Goal: Transaction & Acquisition: Purchase product/service

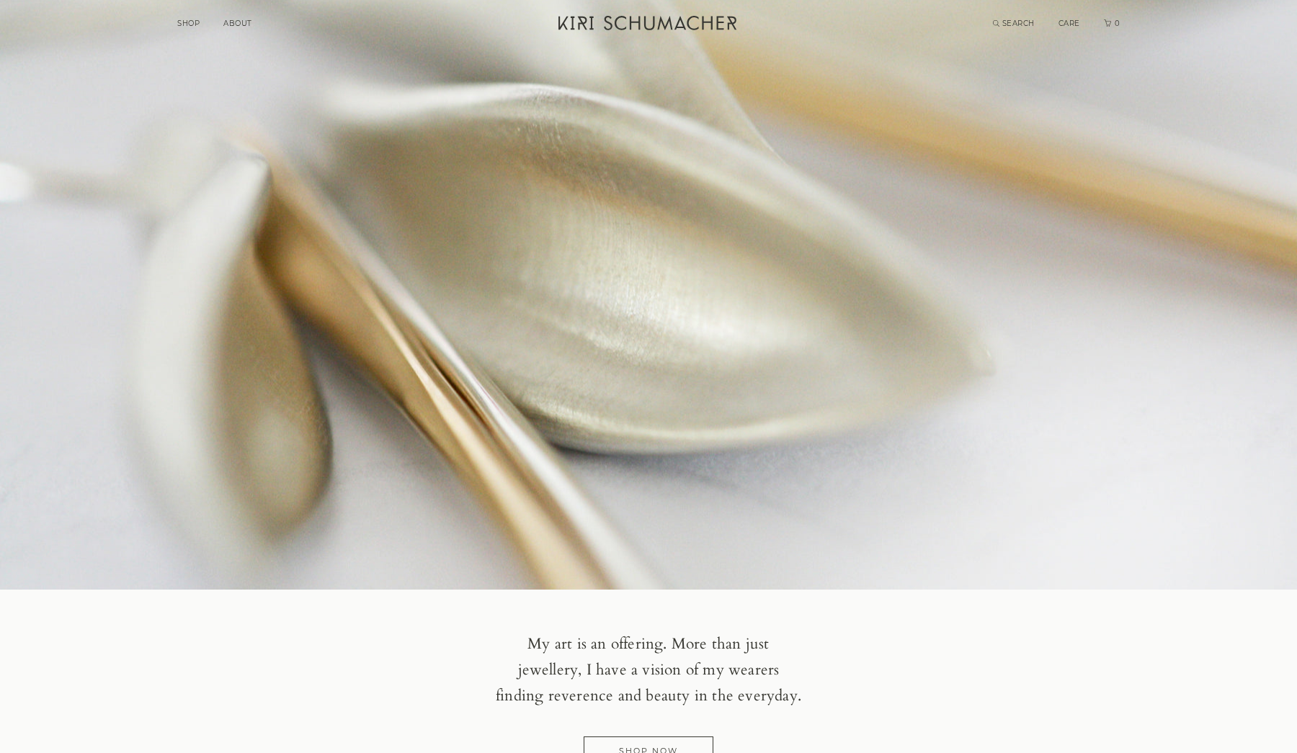
click at [194, 24] on link "SHOP" at bounding box center [188, 23] width 22 height 9
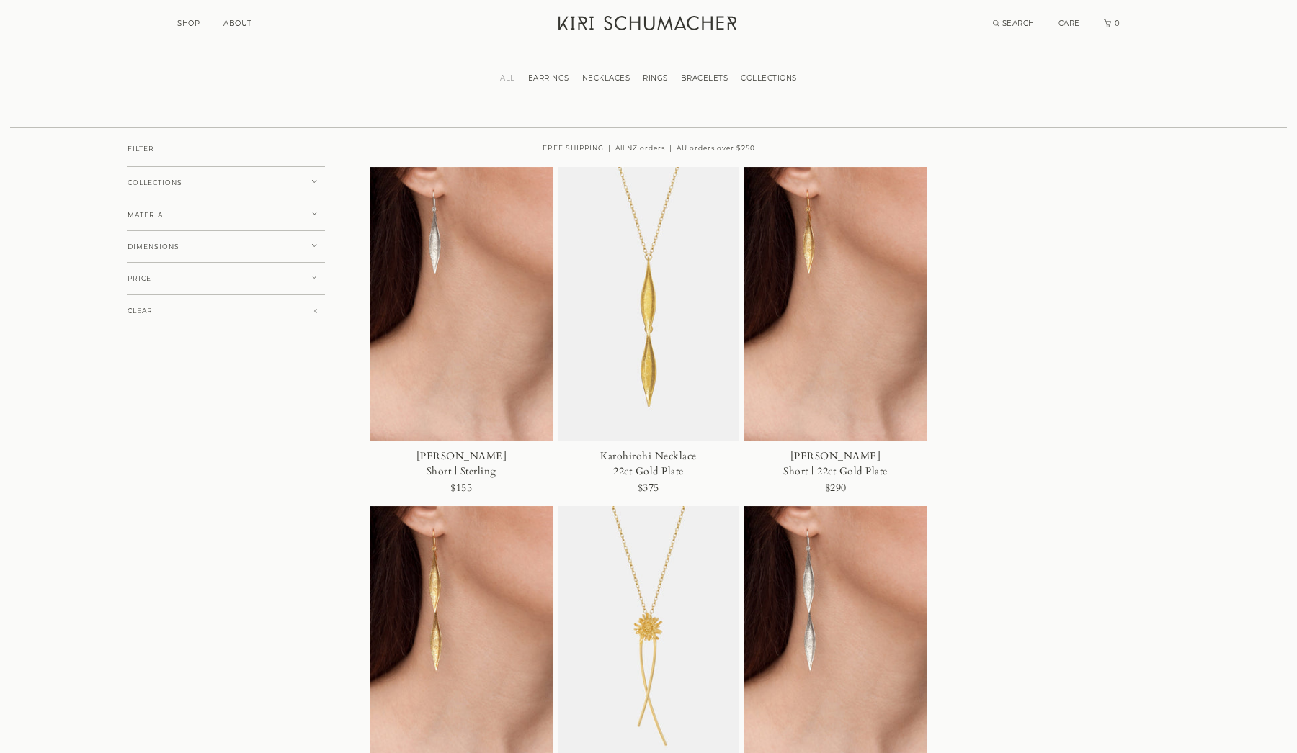
click at [470, 339] on img at bounding box center [461, 304] width 182 height 274
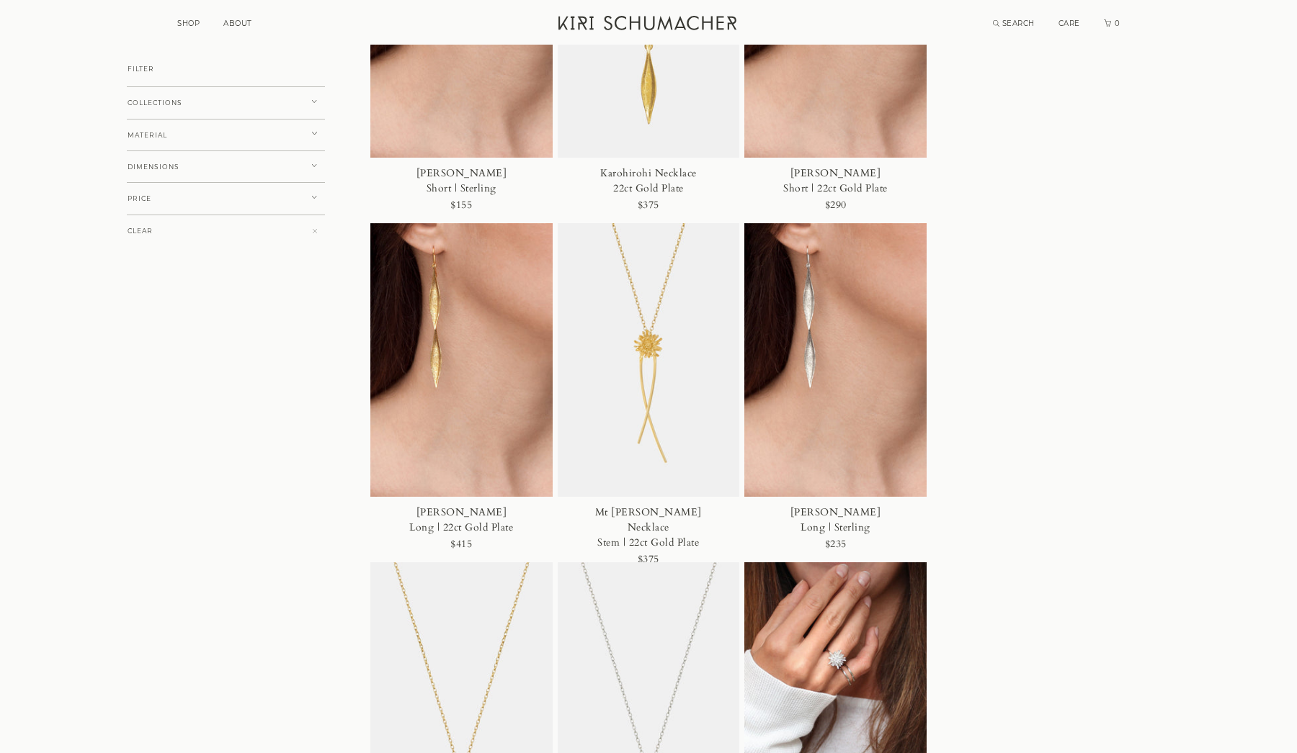
scroll to position [201, 0]
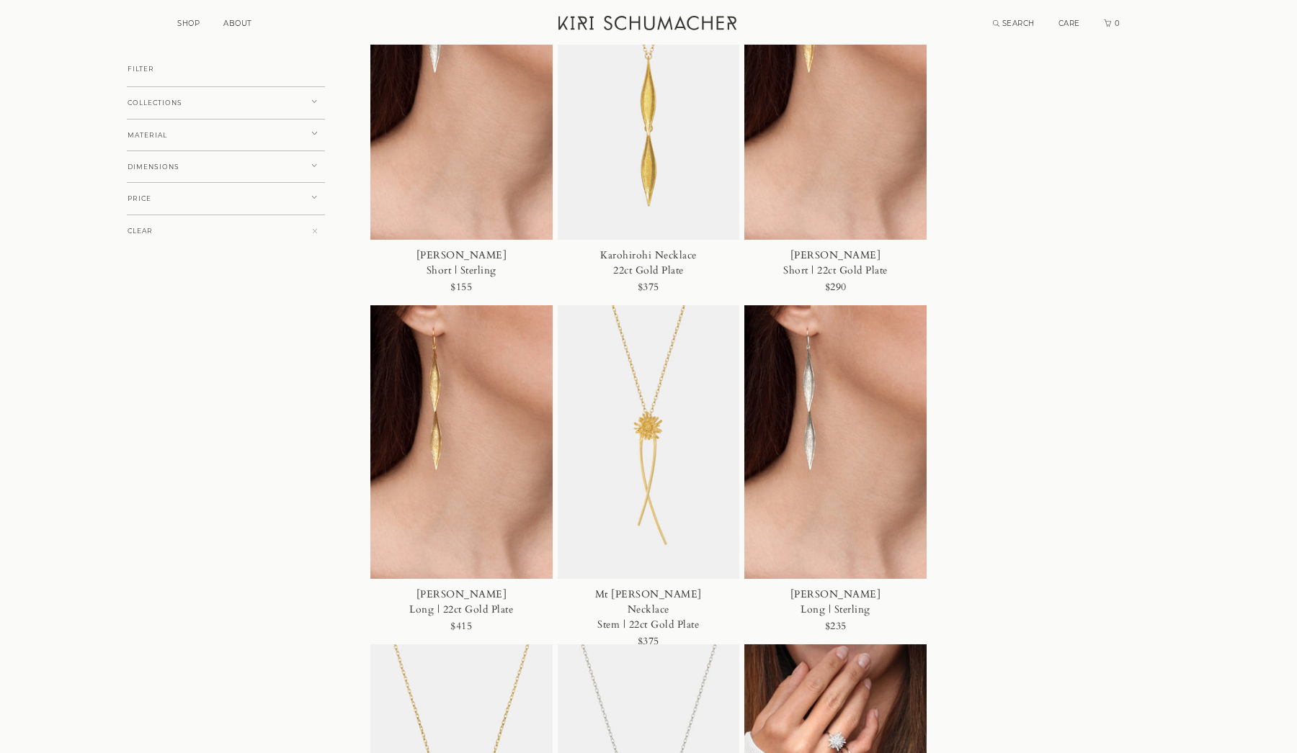
click at [247, 19] on link "ABOUT" at bounding box center [237, 23] width 29 height 9
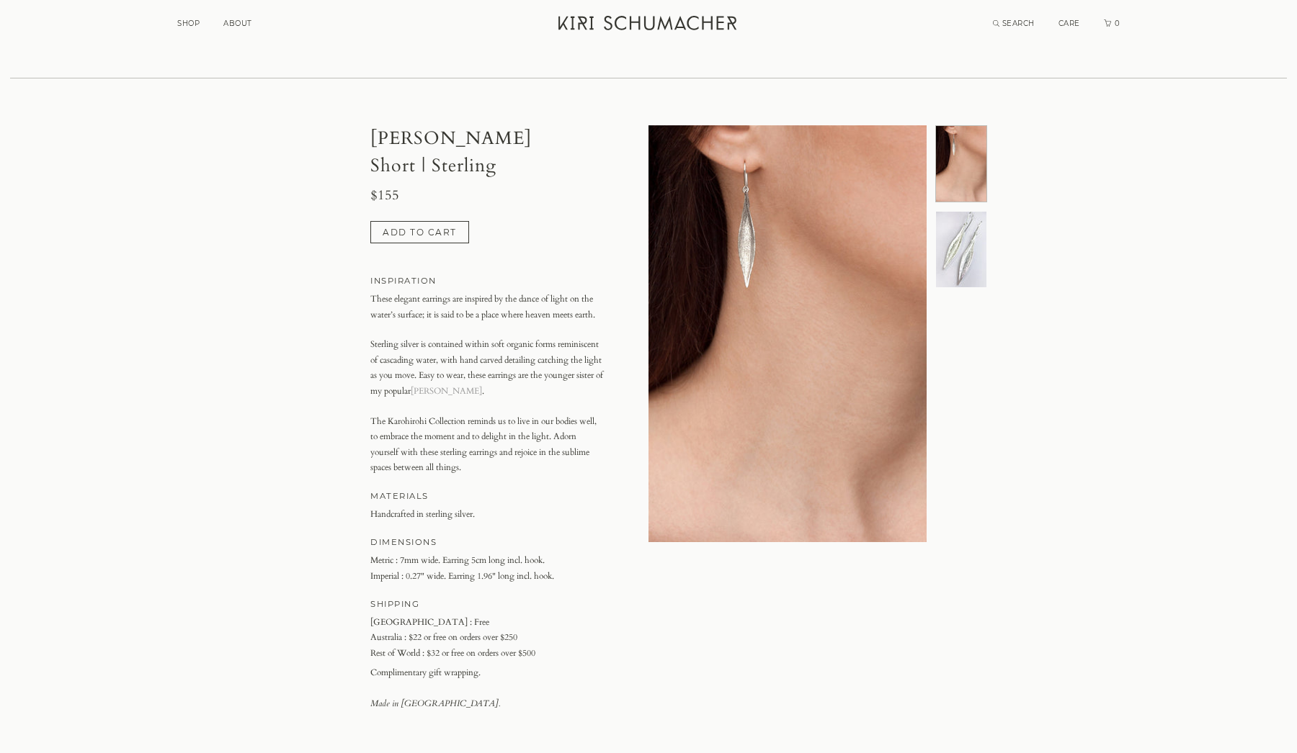
click at [967, 275] on img at bounding box center [961, 250] width 50 height 76
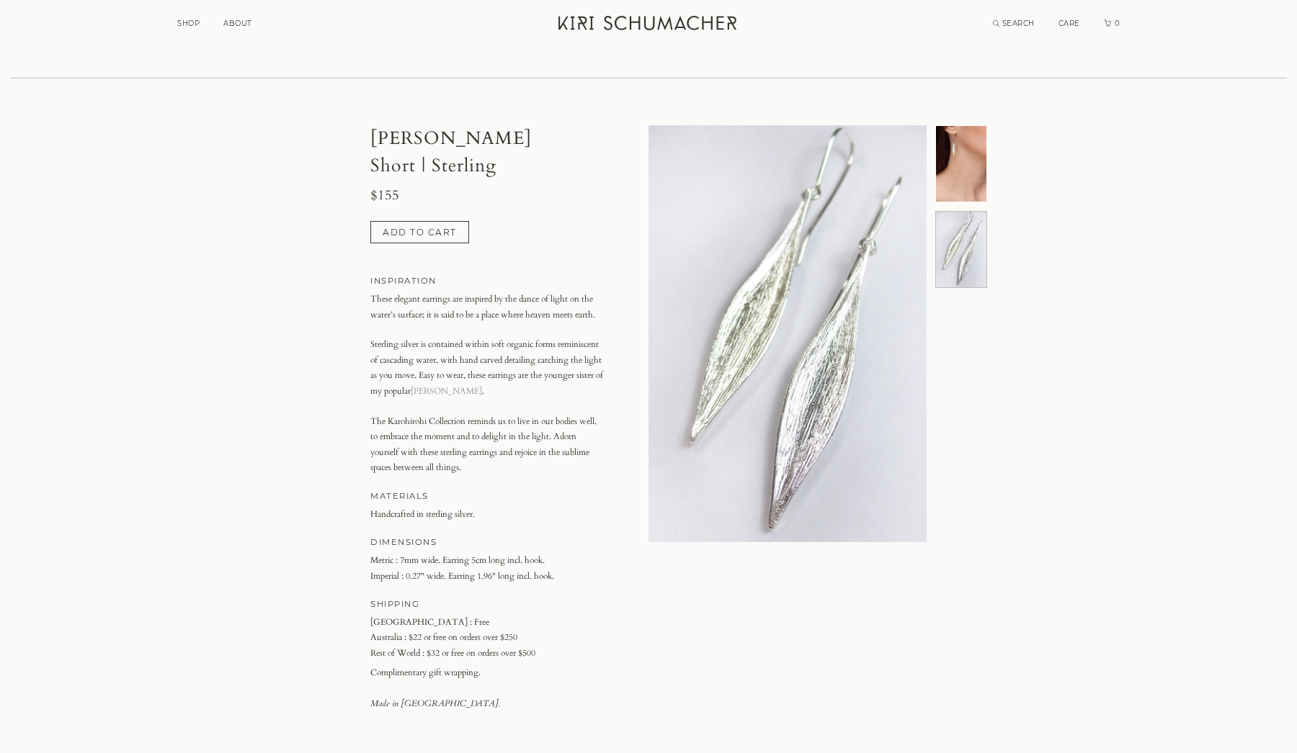
click at [947, 179] on img at bounding box center [961, 164] width 50 height 76
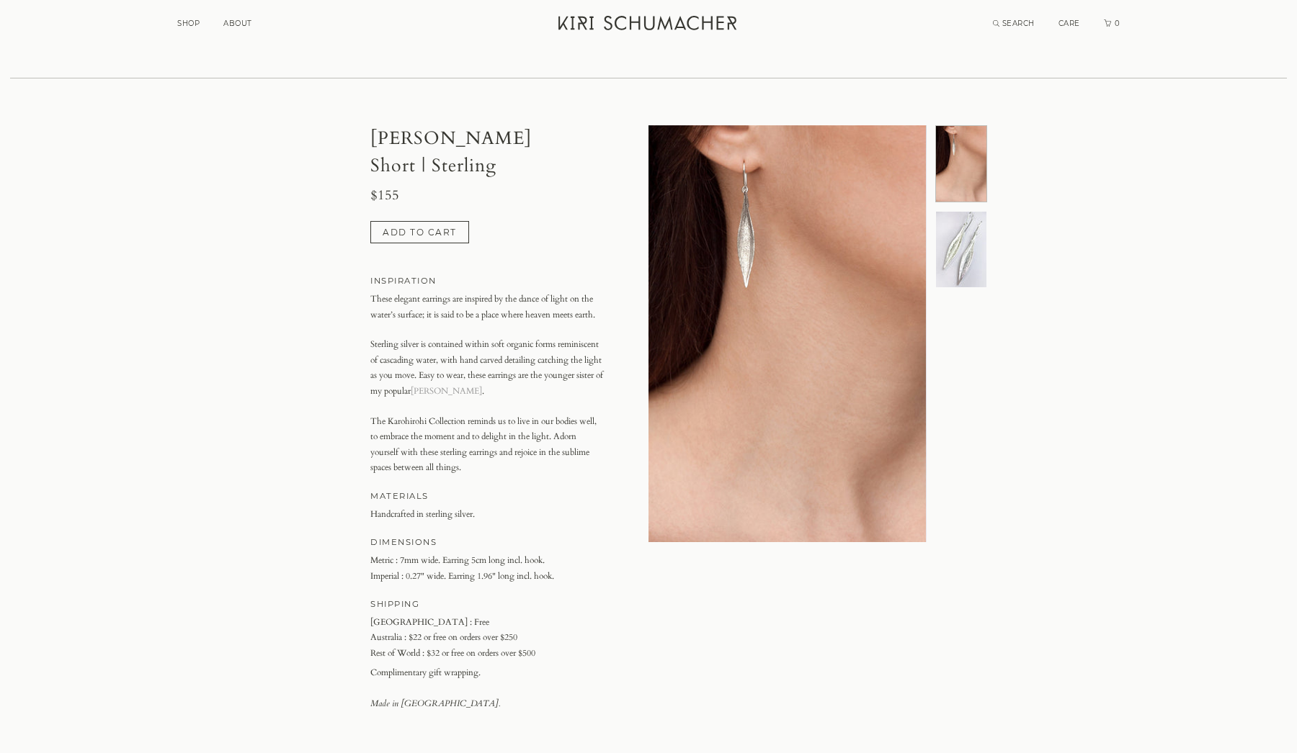
scroll to position [0, 0]
click at [946, 235] on img at bounding box center [961, 250] width 50 height 76
